Goal: Check status: Check status

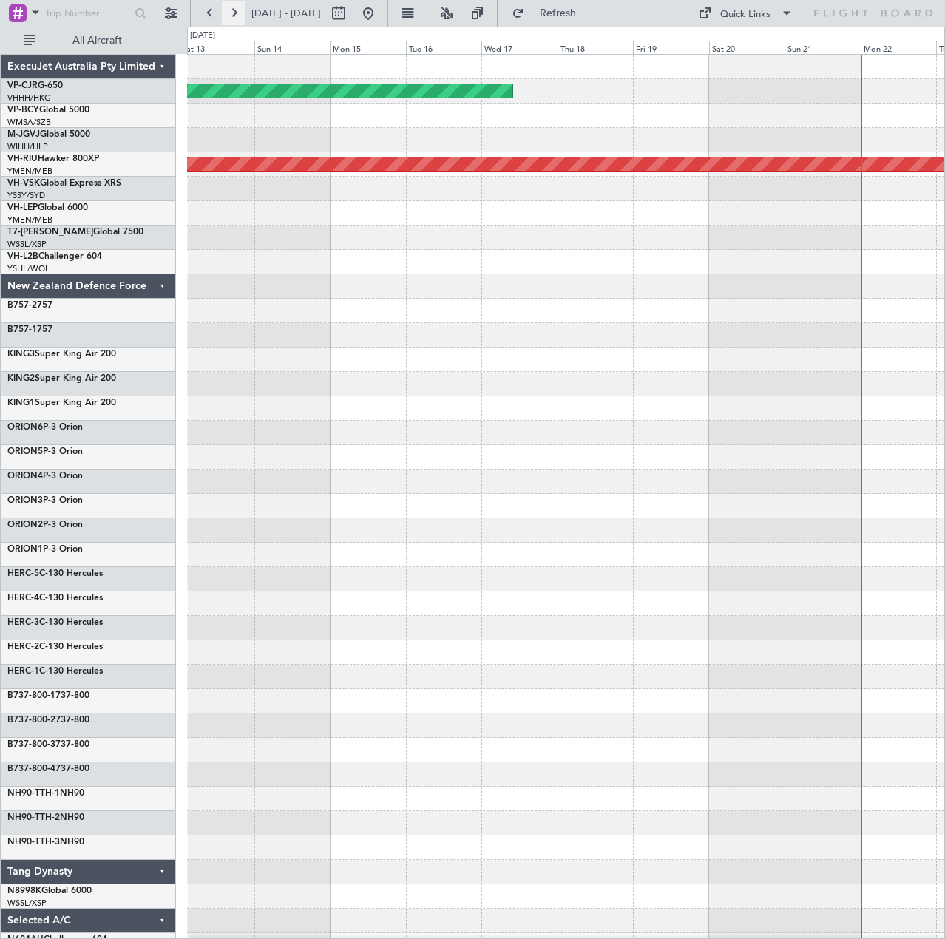
click at [231, 18] on button at bounding box center [234, 13] width 24 height 24
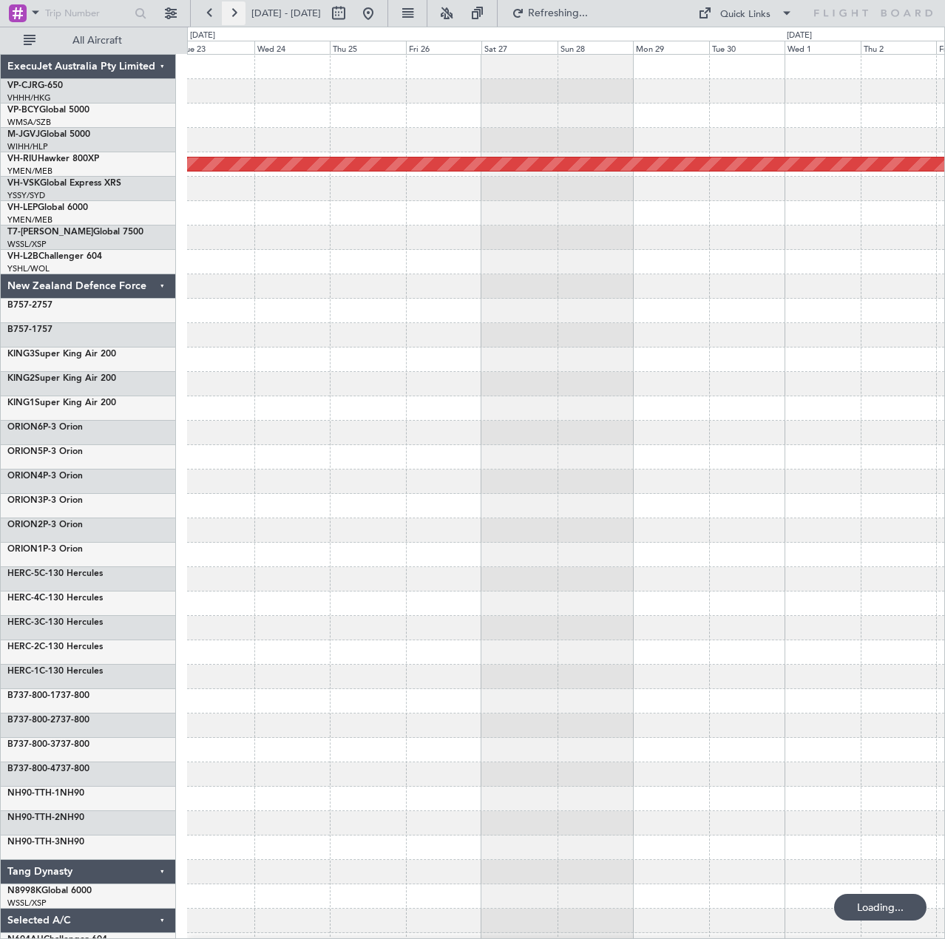
click at [231, 18] on button at bounding box center [234, 13] width 24 height 24
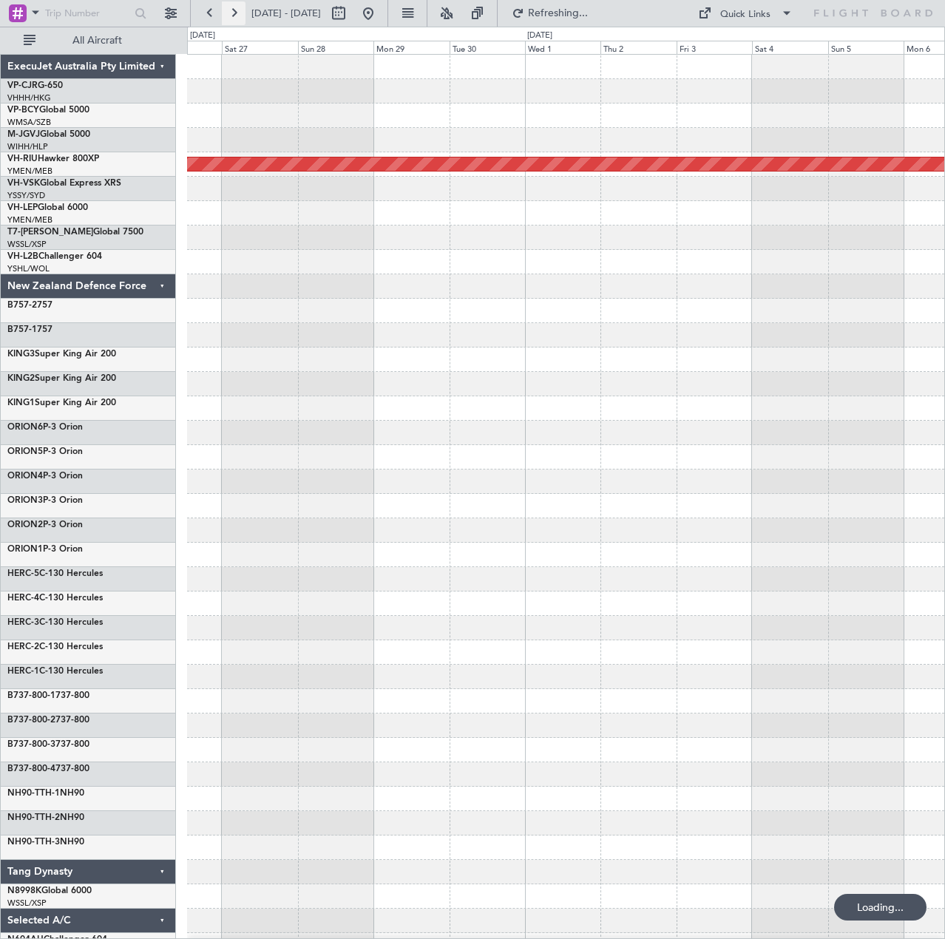
click at [231, 18] on button at bounding box center [234, 13] width 24 height 24
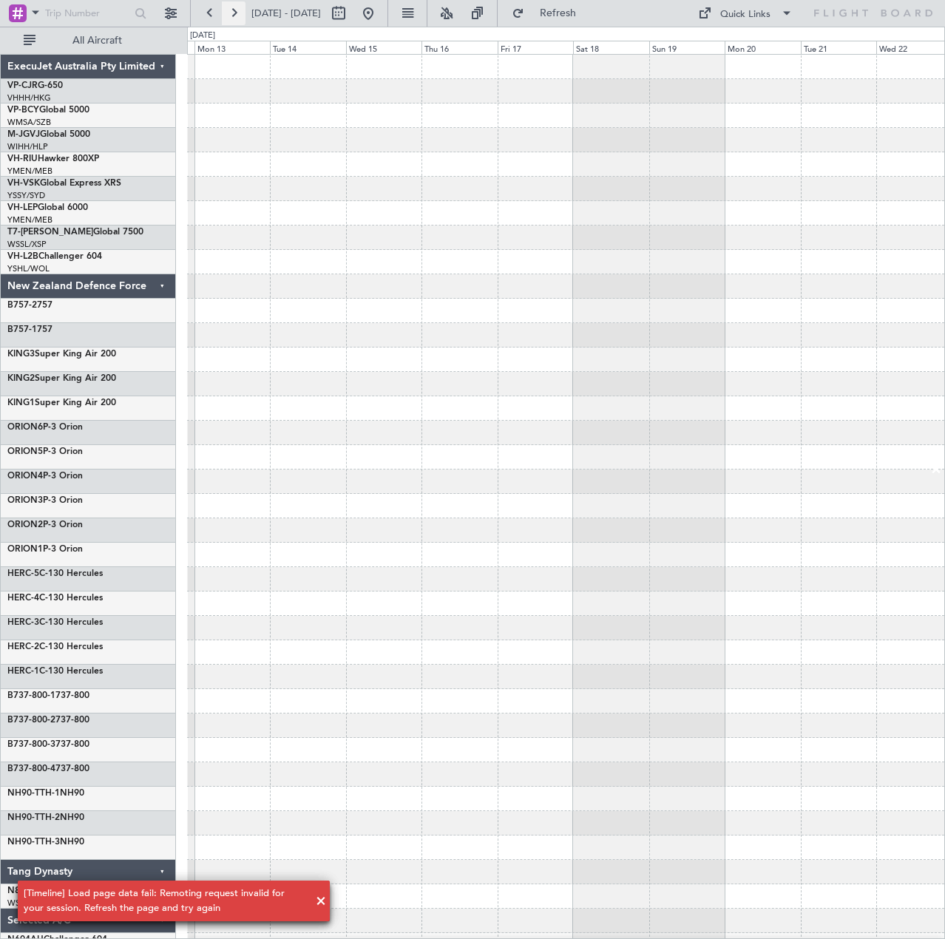
click at [231, 18] on button at bounding box center [234, 13] width 24 height 24
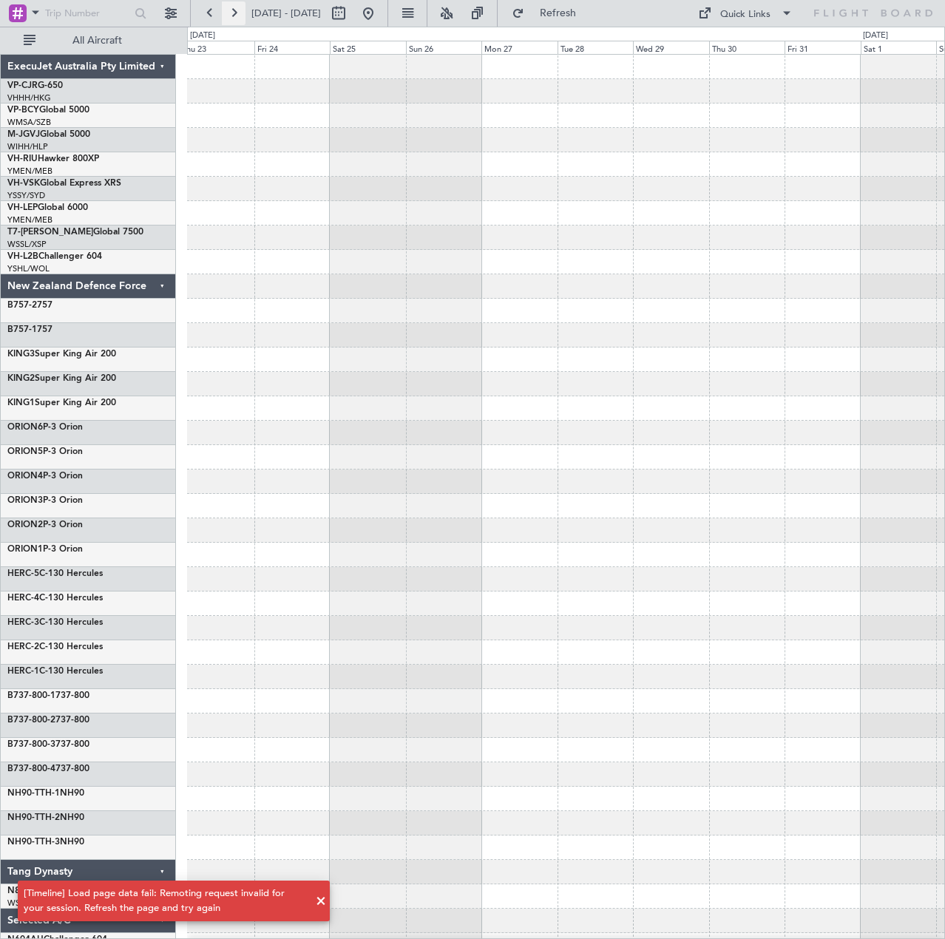
click at [231, 18] on button at bounding box center [234, 13] width 24 height 24
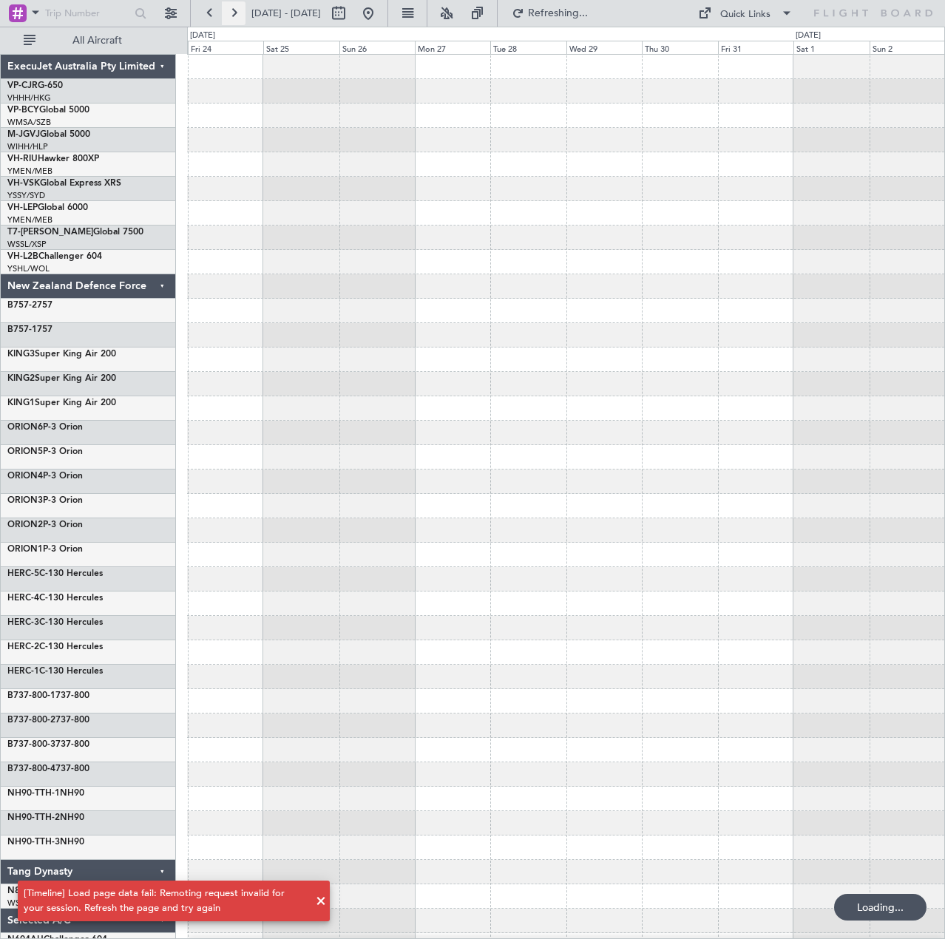
click at [231, 18] on button at bounding box center [234, 13] width 24 height 24
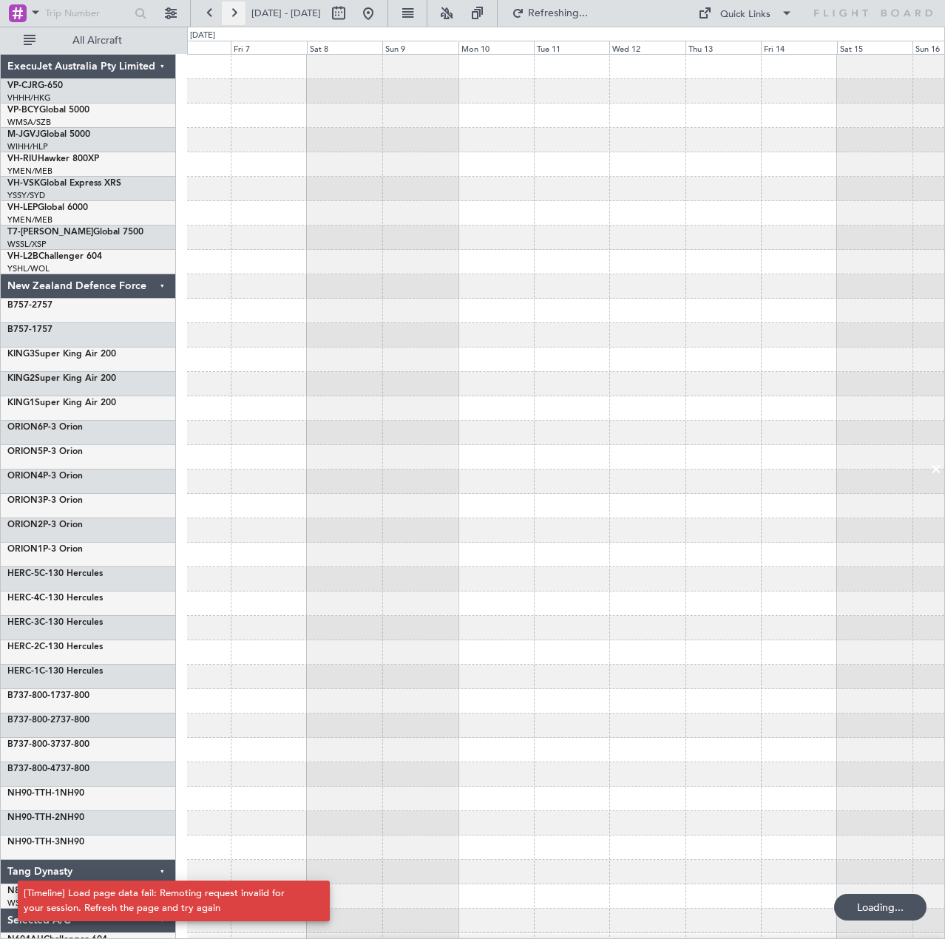
click at [231, 18] on button at bounding box center [234, 13] width 24 height 24
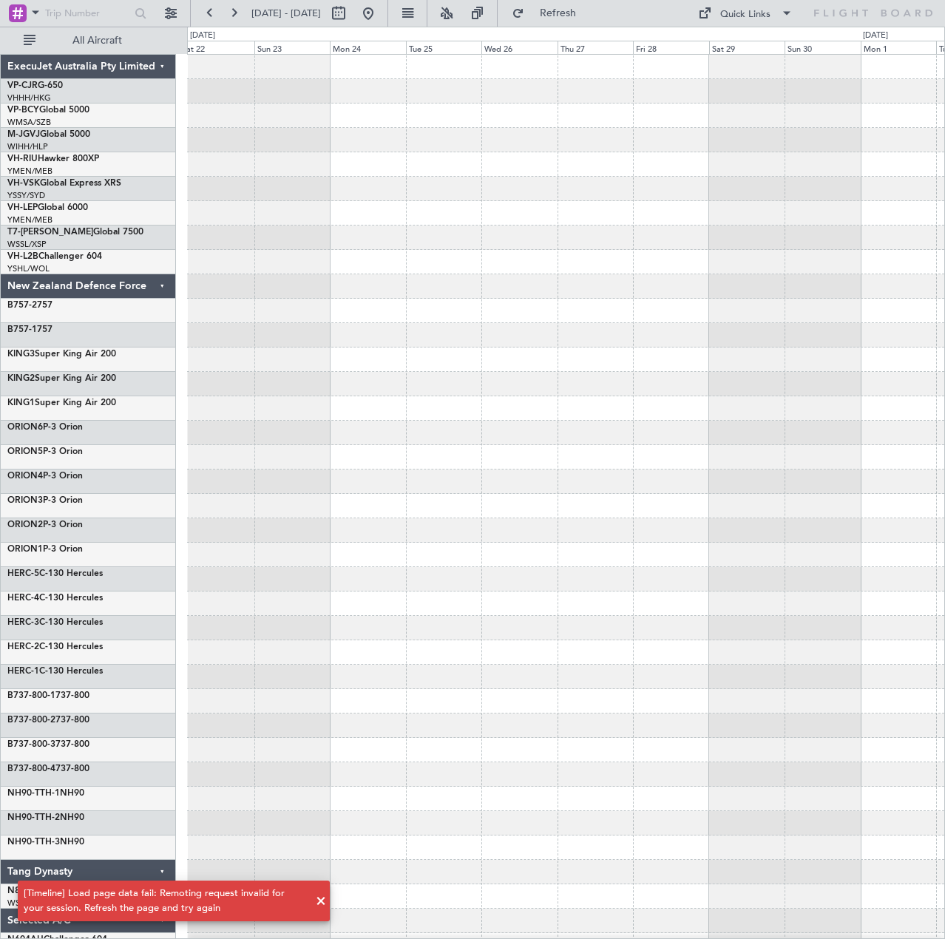
click at [318, 899] on span at bounding box center [321, 902] width 18 height 18
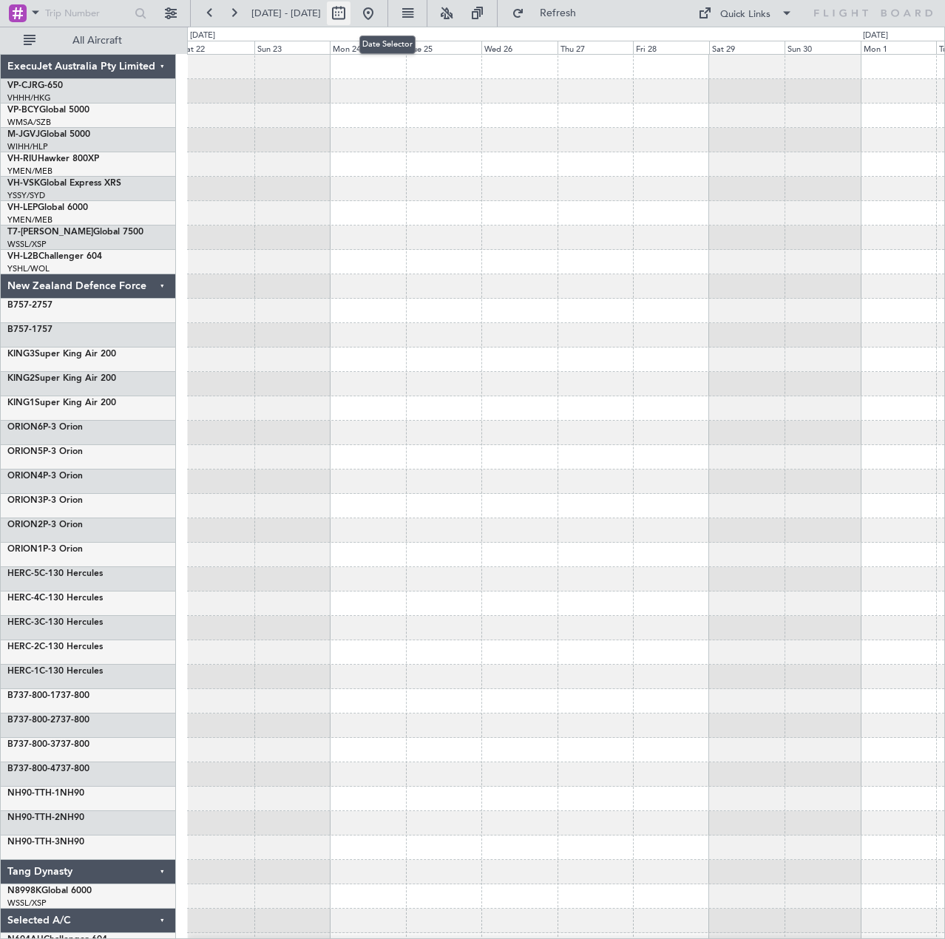
click at [351, 14] on button at bounding box center [339, 13] width 24 height 24
select select "11"
select select "2025"
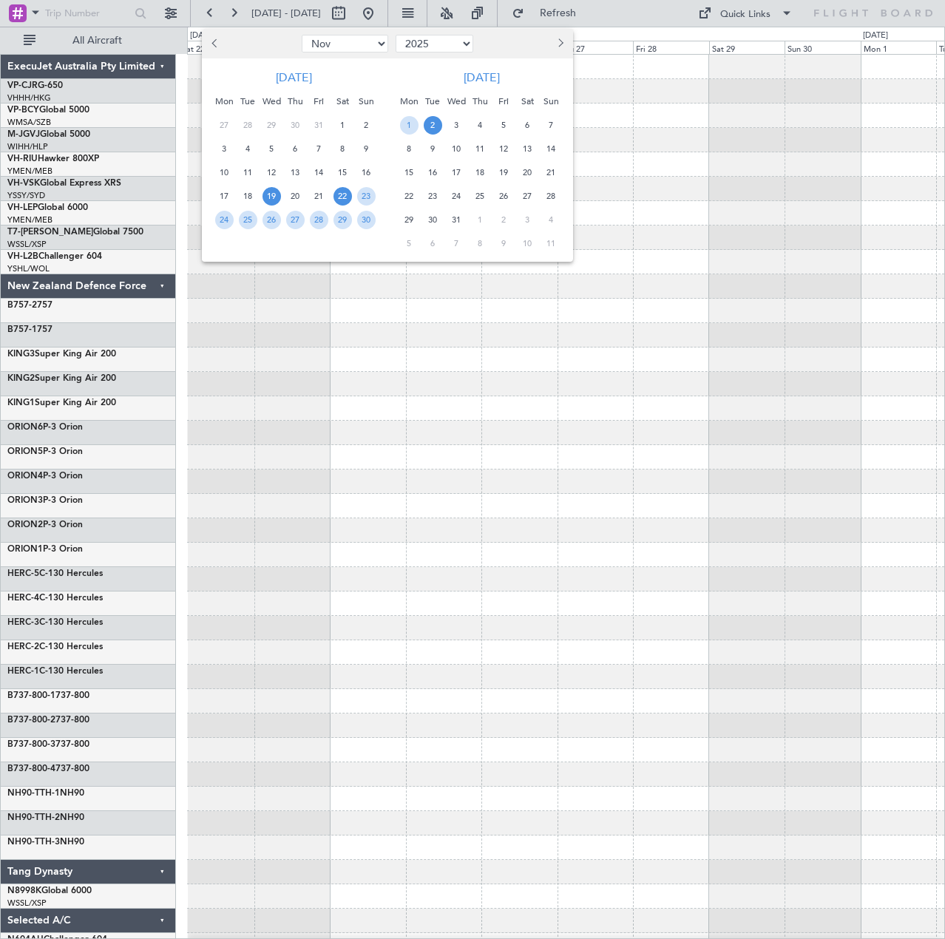
click at [273, 192] on span "19" at bounding box center [272, 196] width 18 height 18
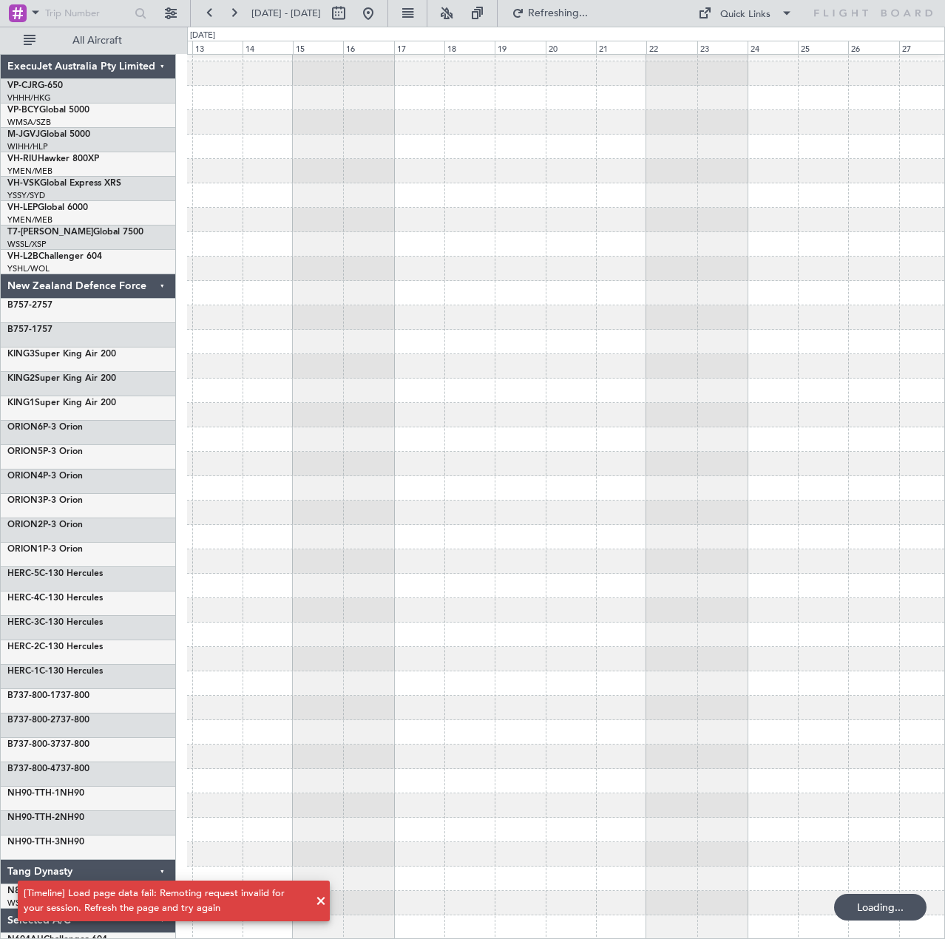
scroll to position [115, 0]
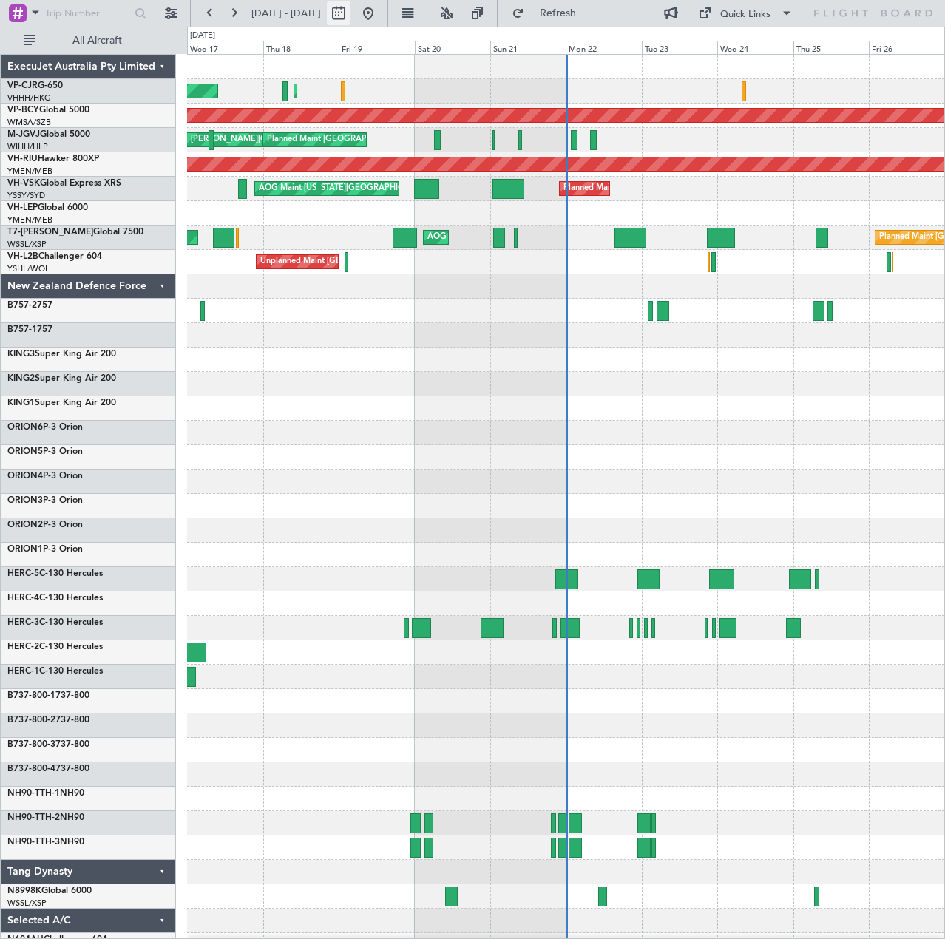
click at [351, 10] on button at bounding box center [339, 13] width 24 height 24
select select "9"
select select "2025"
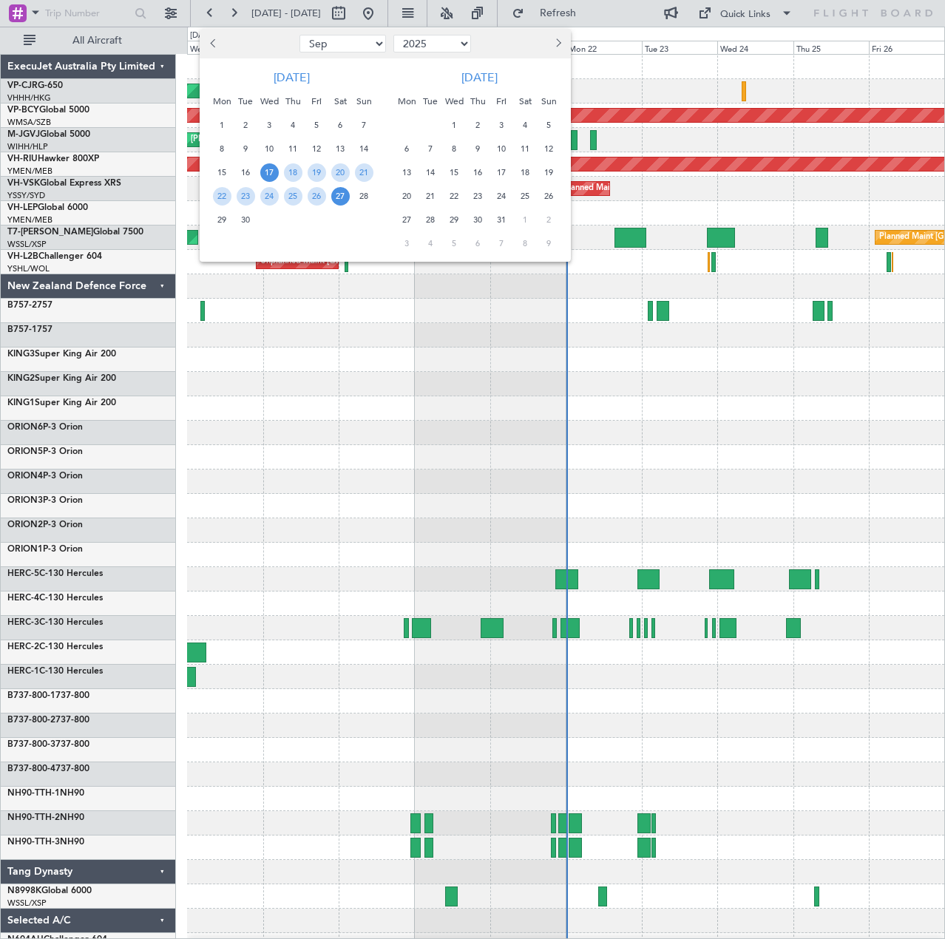
click at [552, 38] on button "Next month" at bounding box center [557, 44] width 16 height 24
click at [456, 196] on span "19" at bounding box center [454, 196] width 18 height 18
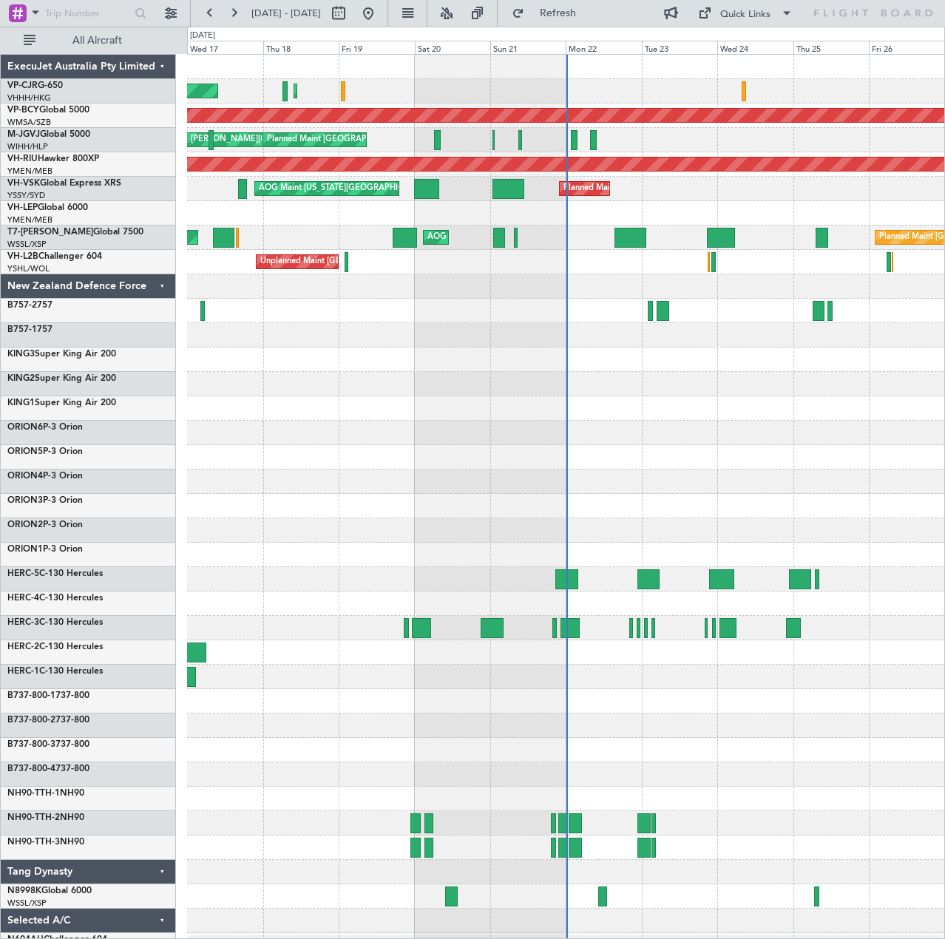
select select "11"
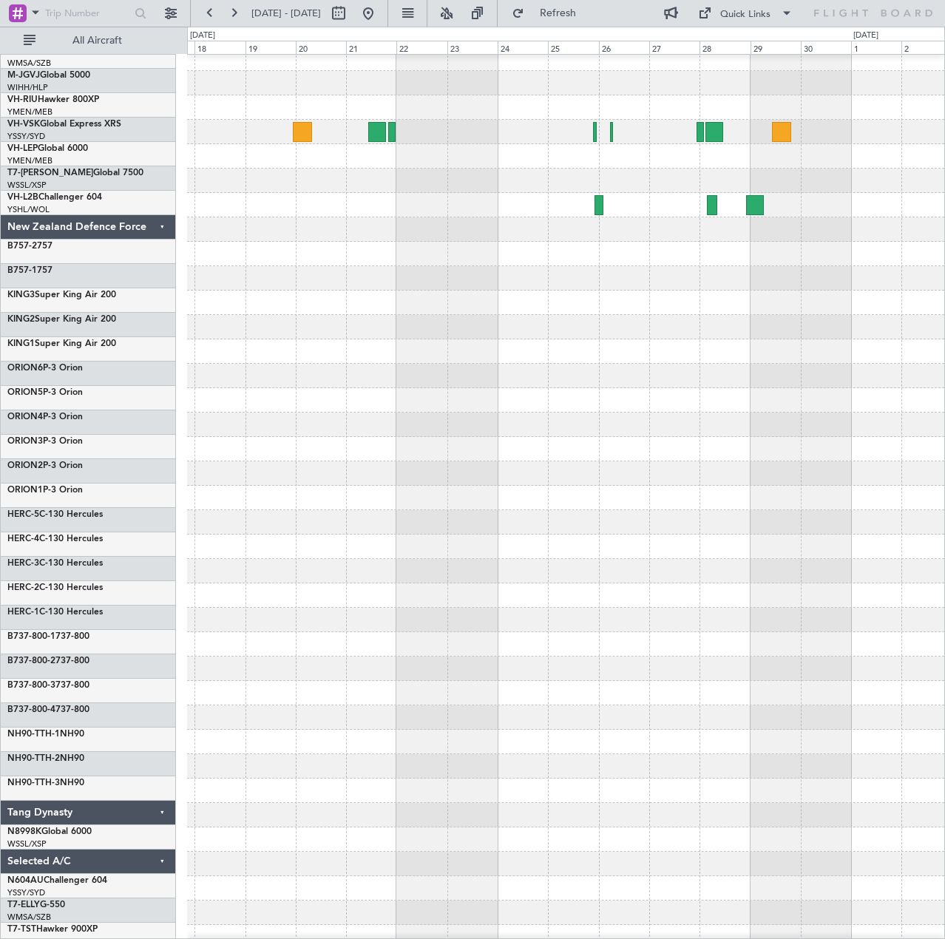
scroll to position [57, 0]
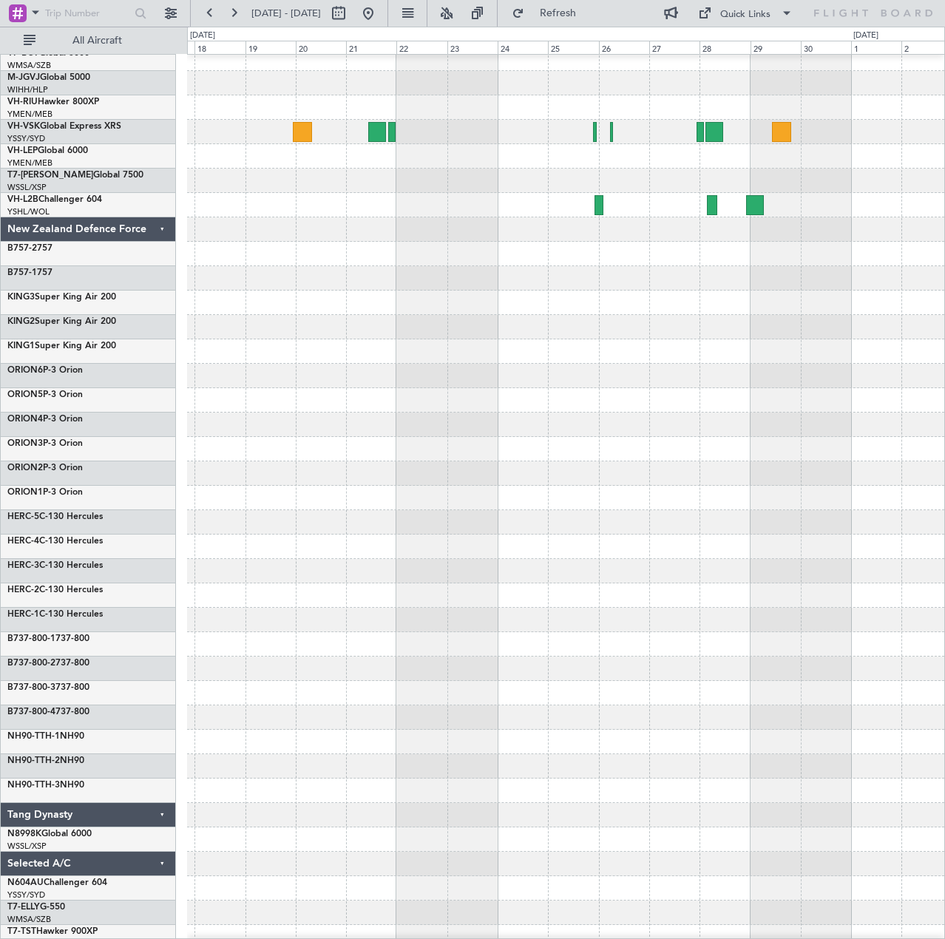
click at [515, 368] on div at bounding box center [565, 376] width 757 height 24
click at [589, 312] on div at bounding box center [565, 303] width 757 height 24
